Goal: Find specific page/section: Find specific page/section

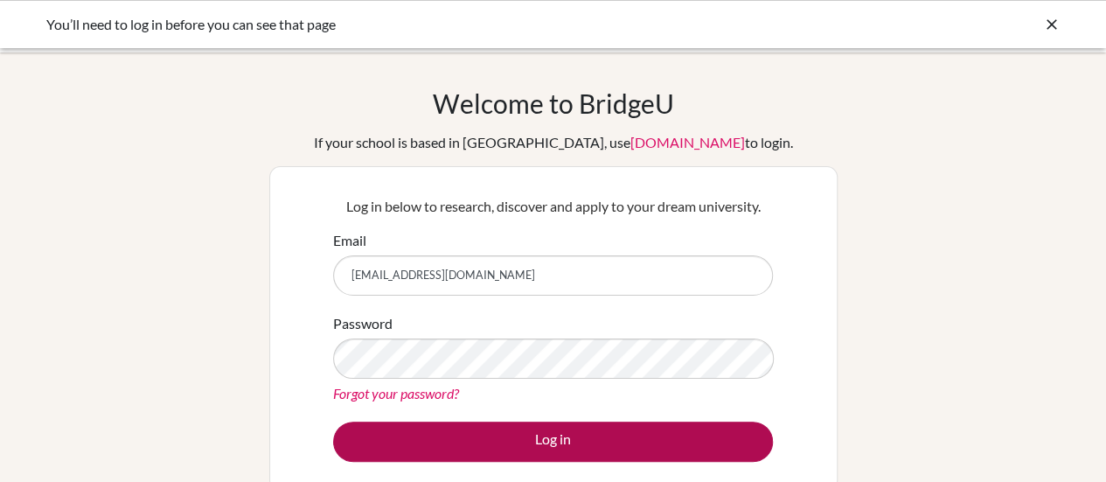
drag, startPoint x: 0, startPoint y: 0, endPoint x: 414, endPoint y: 442, distance: 605.6
click at [414, 442] on button "Log in" at bounding box center [553, 441] width 440 height 40
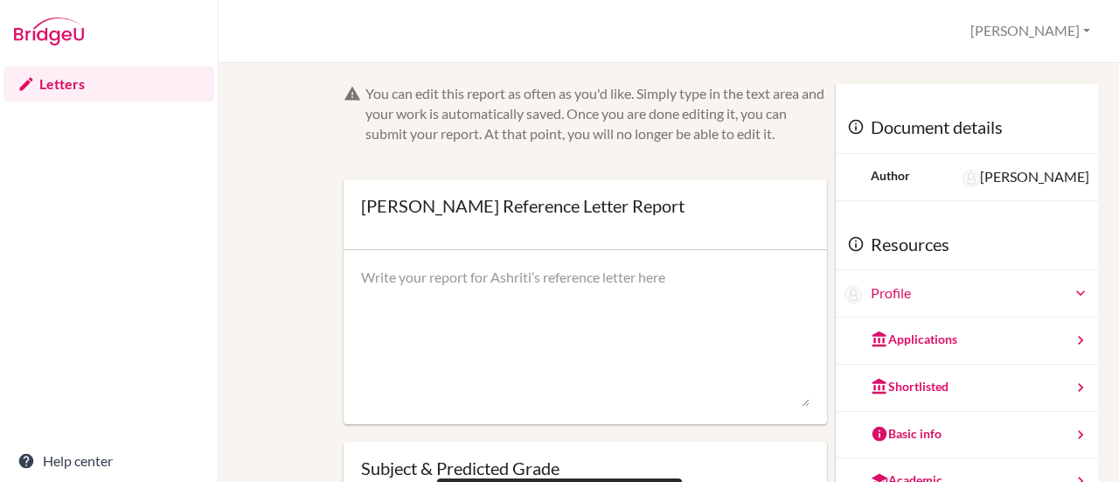
click at [79, 34] on img at bounding box center [49, 31] width 70 height 28
click at [1026, 48] on div "Ashriti Aggarwal’s Reference Letter Report Lynn Profile Log out Your browser is…" at bounding box center [669, 31] width 901 height 63
click at [52, 52] on div at bounding box center [109, 31] width 218 height 63
click at [54, 39] on img at bounding box center [49, 31] width 70 height 28
click at [56, 20] on img at bounding box center [49, 31] width 70 height 28
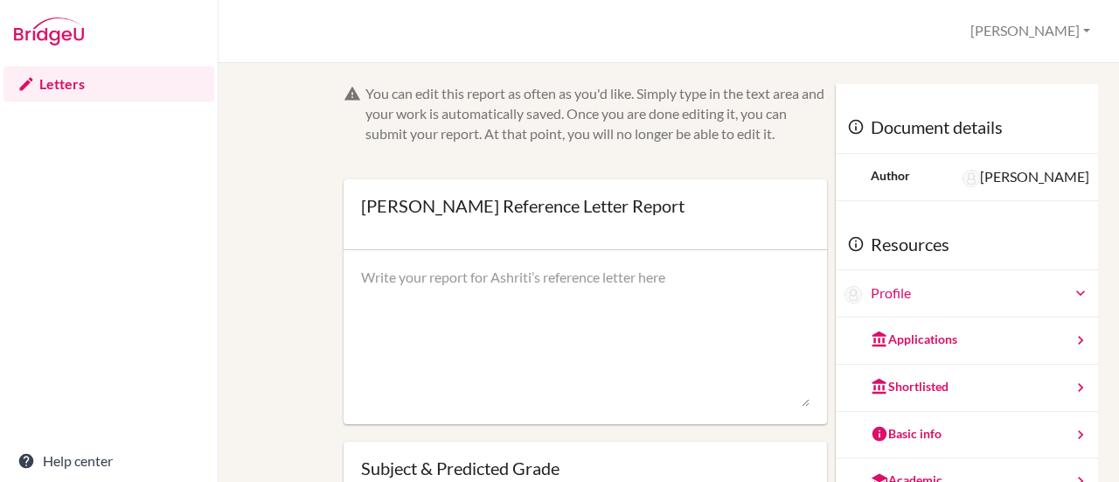
click at [56, 20] on img at bounding box center [49, 31] width 70 height 28
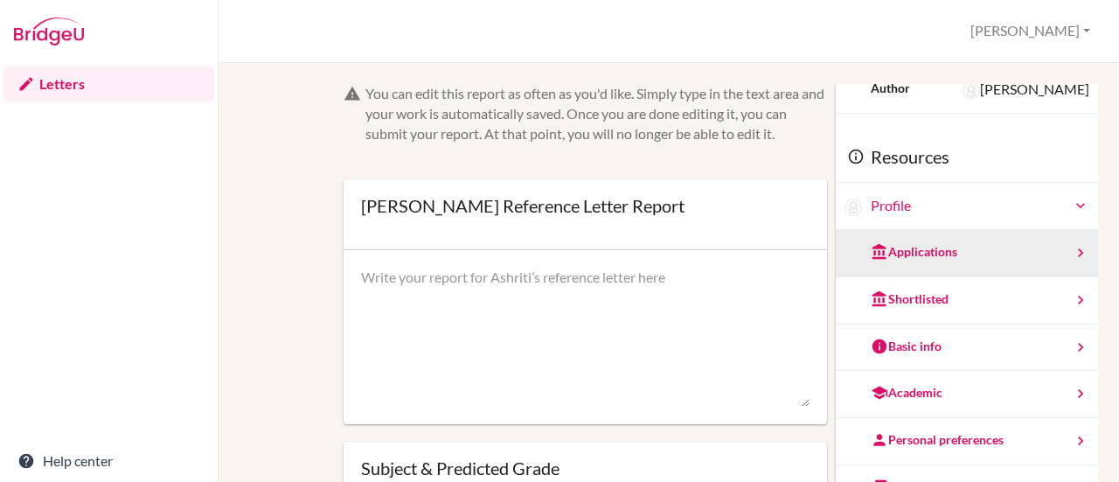
scroll to position [88, 0]
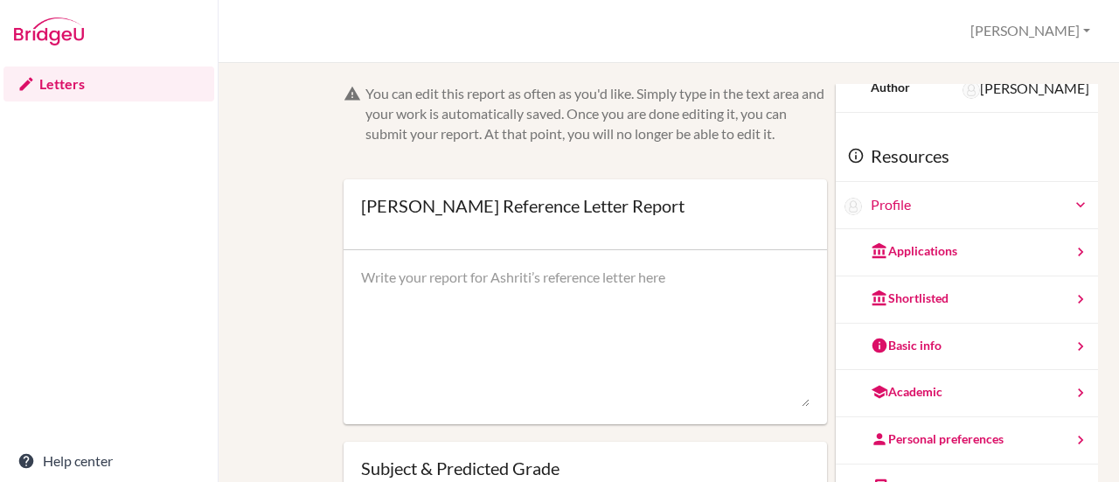
click at [1073, 52] on div "Ashriti Aggarwal’s Reference Letter Report Lynn Profile Log out Your browser is…" at bounding box center [669, 31] width 901 height 63
click at [1082, 22] on button "[PERSON_NAME]" at bounding box center [1031, 31] width 136 height 32
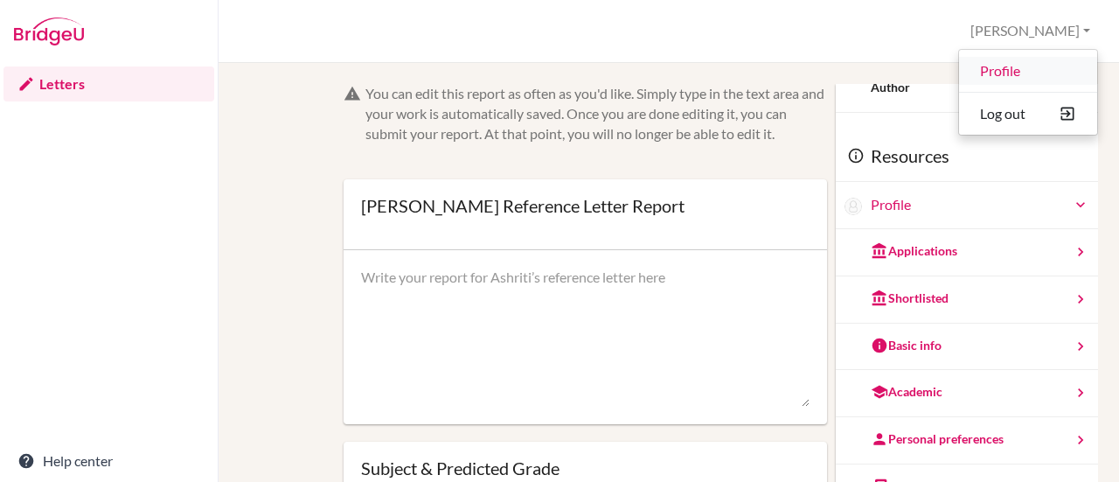
click at [1019, 74] on link "Profile" at bounding box center [1028, 71] width 138 height 28
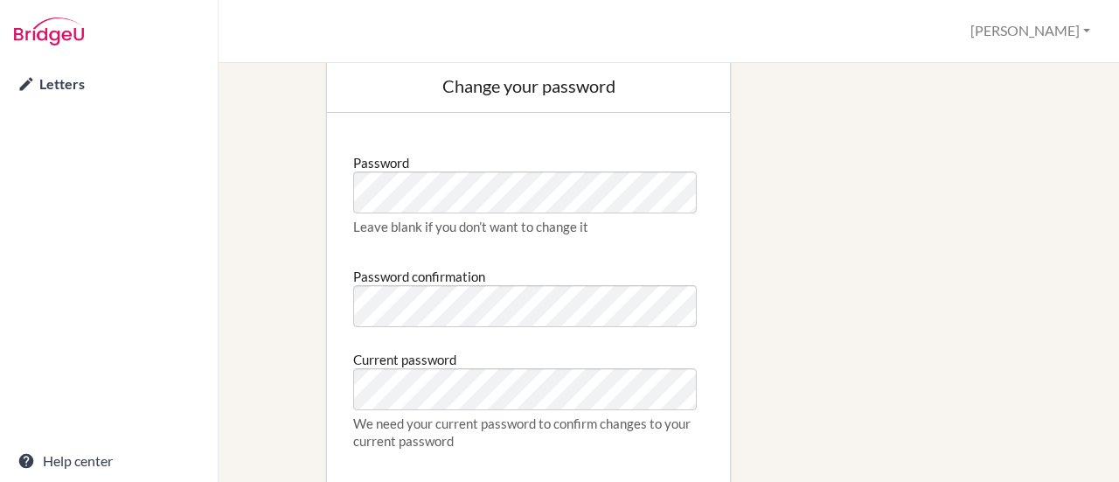
scroll to position [1303, 0]
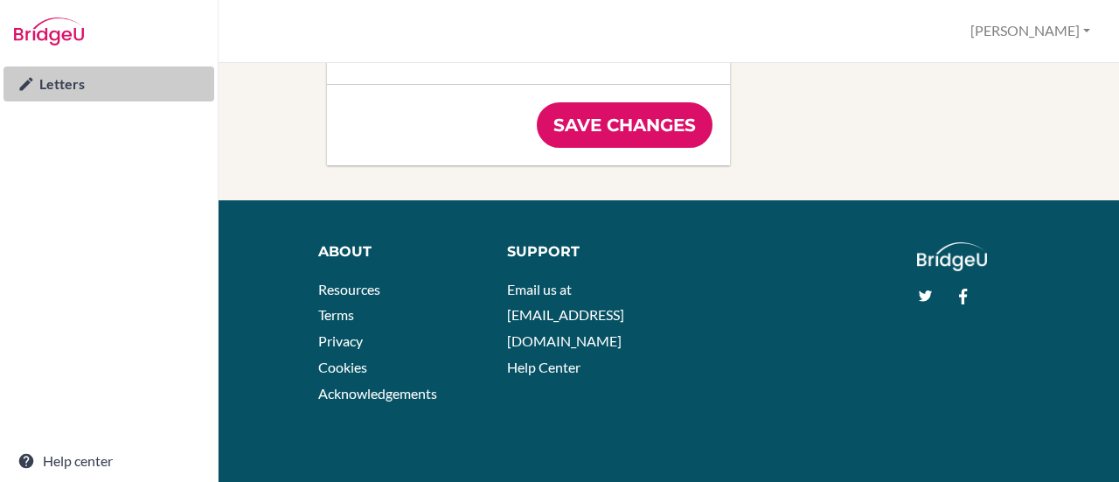
click at [56, 80] on link "Letters" at bounding box center [108, 83] width 211 height 35
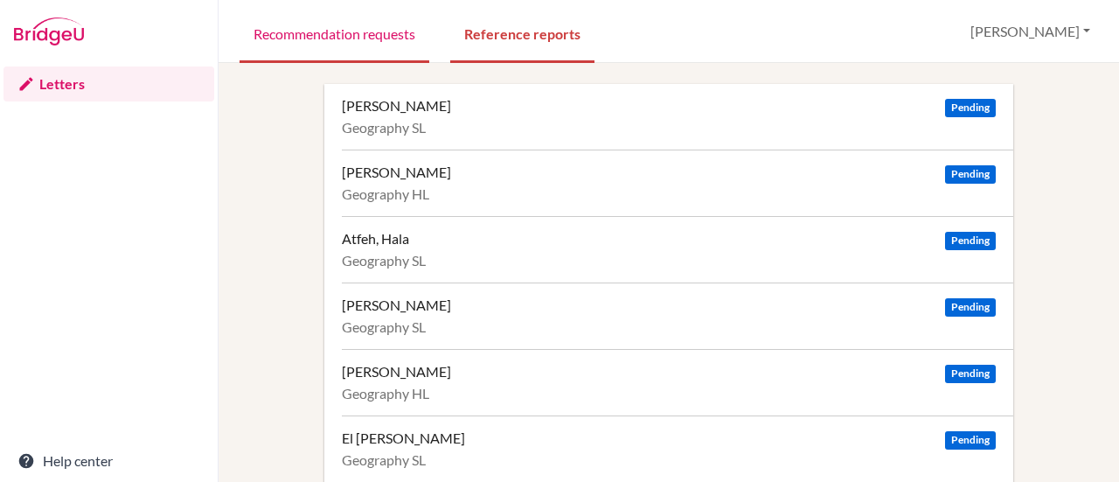
click at [326, 31] on link "Recommendation requests" at bounding box center [335, 33] width 190 height 60
